Goal: Task Accomplishment & Management: Manage account settings

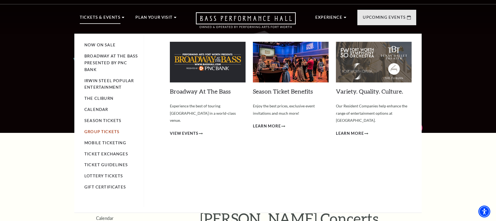
scroll to position [9, 0]
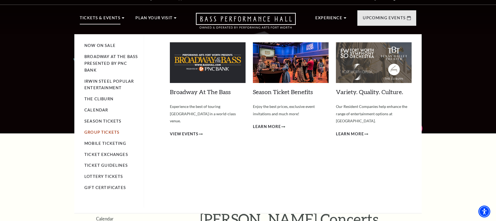
click at [95, 132] on link "Group Tickets" at bounding box center [101, 132] width 35 height 5
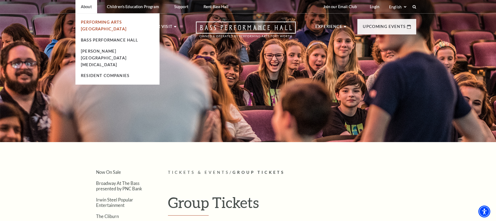
click at [97, 23] on link "Performing Arts [GEOGRAPHIC_DATA]" at bounding box center [104, 25] width 46 height 11
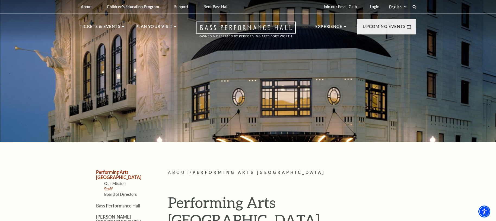
click at [111, 187] on link "Staff" at bounding box center [108, 189] width 8 height 5
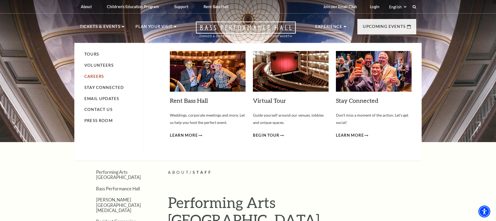
click at [95, 76] on link "Careers" at bounding box center [94, 76] width 20 height 5
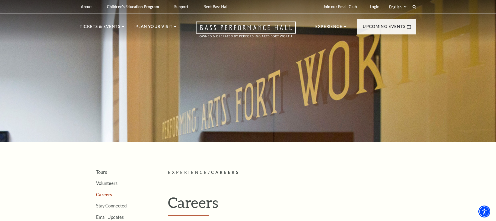
click at [353, 77] on div at bounding box center [248, 69] width 496 height 145
click at [212, 27] on icon "Open this option" at bounding box center [246, 29] width 100 height 16
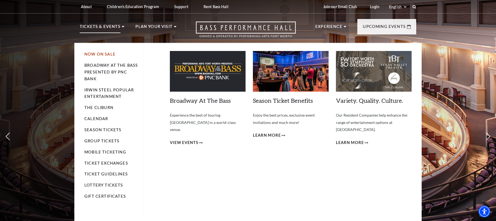
click at [101, 55] on link "Now On Sale" at bounding box center [99, 54] width 31 height 5
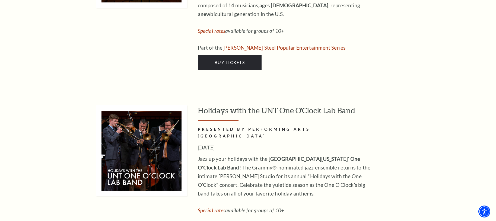
scroll to position [2183, 0]
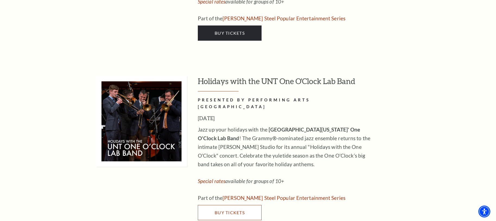
click at [241, 205] on link "Buy Tickets" at bounding box center [230, 212] width 64 height 15
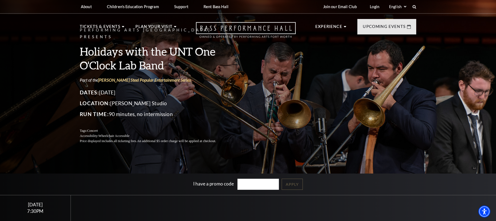
click at [264, 33] on icon "Open this option" at bounding box center [246, 30] width 100 height 16
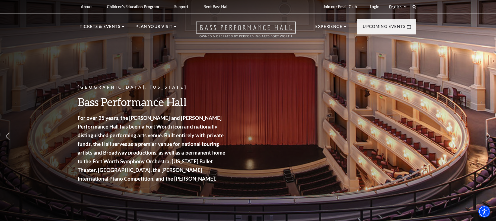
click at [217, 36] on icon "Open this option" at bounding box center [246, 29] width 100 height 16
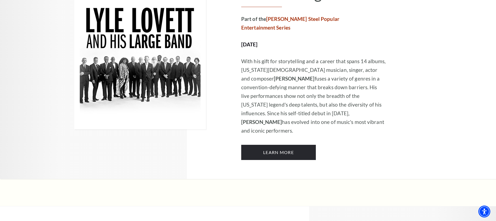
scroll to position [914, 0]
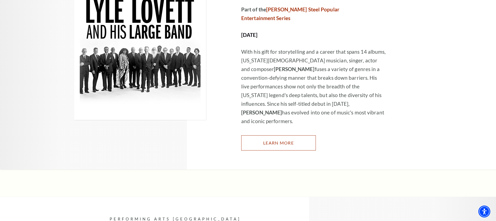
click at [279, 135] on link "Learn More" at bounding box center [278, 142] width 75 height 15
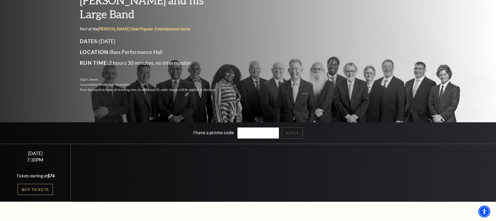
scroll to position [81, 0]
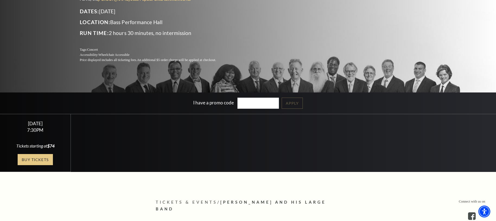
click at [40, 160] on link "Buy Tickets" at bounding box center [35, 159] width 35 height 11
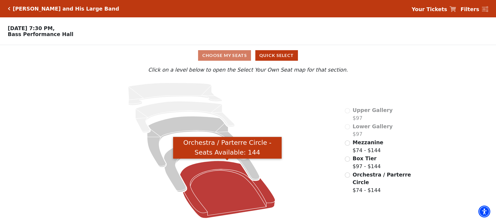
click at [227, 185] on icon "Orchestra / Parterre Circle - Seats Available: 144" at bounding box center [227, 189] width 95 height 57
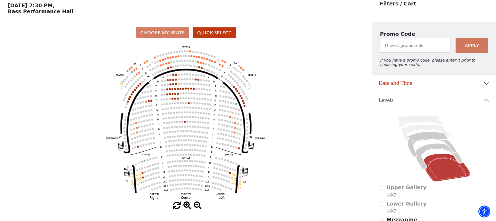
scroll to position [25, 0]
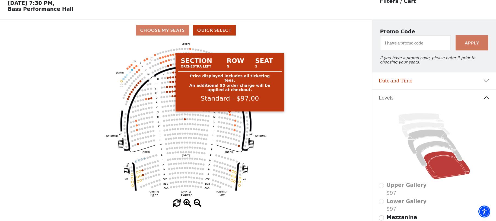
click at [230, 115] on g "Left (ORPITL) Right (ORPITR) Center (ORPITC) ZZ AA YY BB ZA ZA (ORCL) (ORCR) (O…" at bounding box center [186, 119] width 160 height 155
click at [230, 115] on circle at bounding box center [230, 115] width 2 height 2
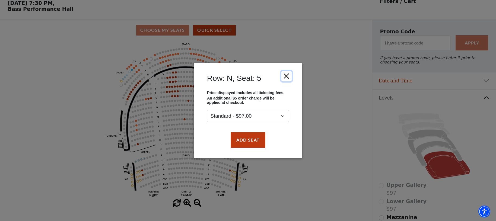
click at [288, 76] on button "Close" at bounding box center [286, 76] width 10 height 10
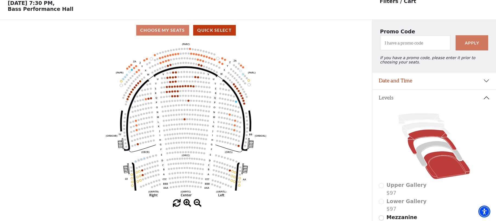
click at [421, 134] on icon at bounding box center [432, 142] width 49 height 25
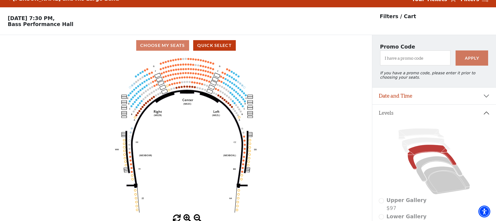
scroll to position [0, 0]
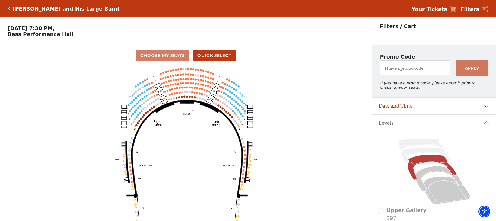
click at [9, 8] on icon "Click here to go back to filters" at bounding box center [9, 9] width 2 height 4
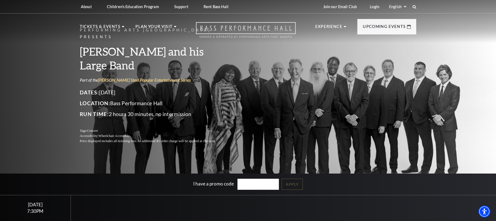
drag, startPoint x: 203, startPoint y: 32, endPoint x: 199, endPoint y: 29, distance: 5.0
click at [203, 32] on icon at bounding box center [246, 30] width 100 height 16
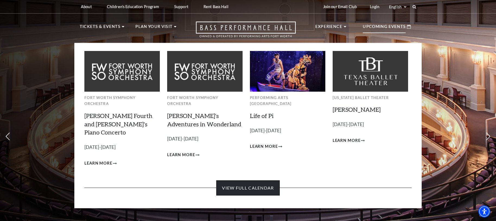
click at [253, 180] on link "View Full Calendar" at bounding box center [247, 187] width 63 height 15
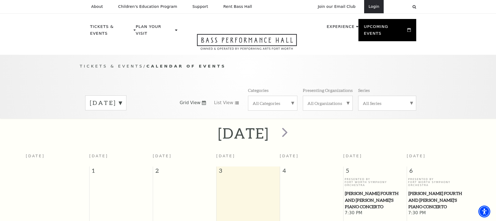
click at [370, 6] on link "Login" at bounding box center [374, 6] width 20 height 13
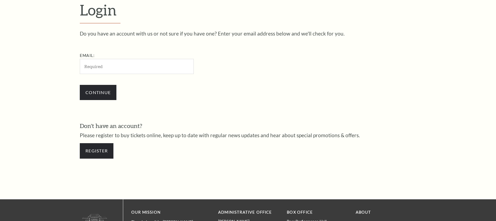
scroll to position [177, 0]
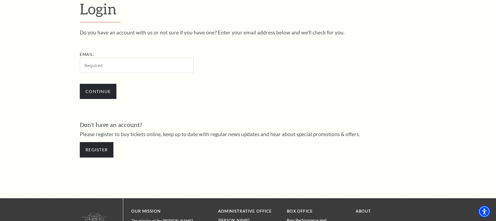
click at [149, 68] on input "Email:" at bounding box center [137, 65] width 114 height 15
type input "[EMAIL_ADDRESS][DOMAIN_NAME]"
click at [106, 92] on input "Continue" at bounding box center [98, 91] width 37 height 15
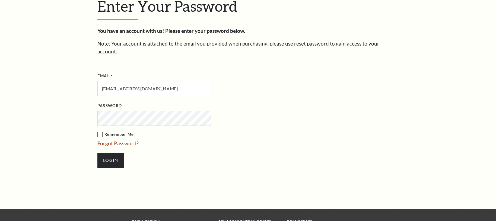
scroll to position [183, 0]
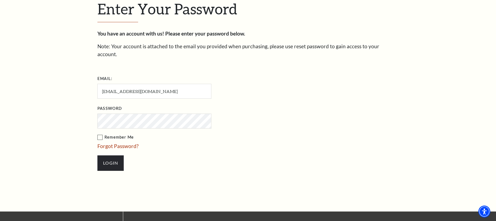
click at [97, 155] on input "Login" at bounding box center [110, 162] width 26 height 15
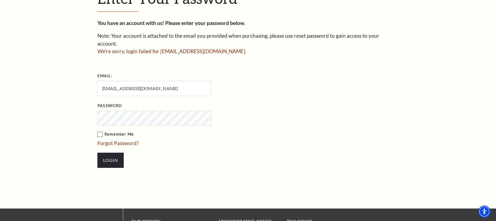
click at [97, 153] on input "Login" at bounding box center [110, 160] width 26 height 15
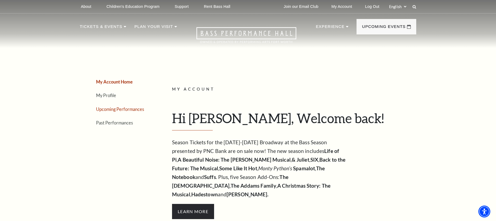
click at [119, 107] on link "Upcoming Performances" at bounding box center [120, 109] width 48 height 5
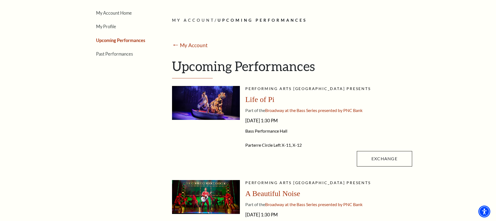
scroll to position [71, 0]
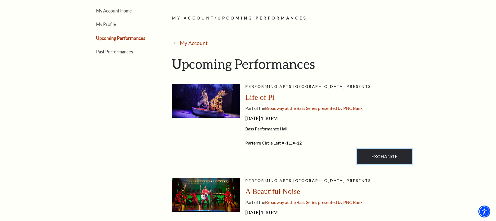
click at [361, 151] on link "Exchange" at bounding box center [384, 156] width 55 height 15
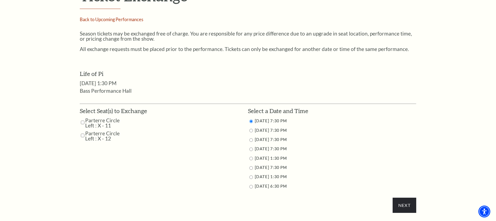
scroll to position [208, 0]
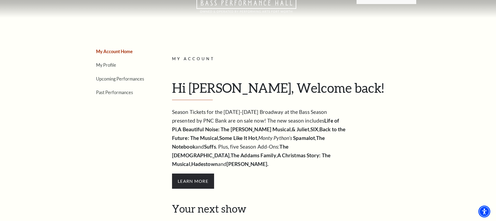
scroll to position [4, 0]
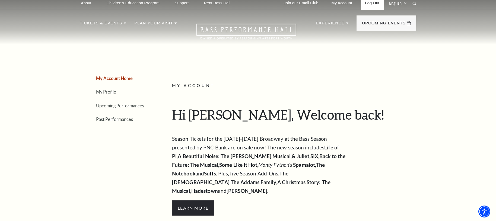
click at [366, 2] on link "Log Out" at bounding box center [372, 2] width 23 height 13
